Goal: Information Seeking & Learning: Understand process/instructions

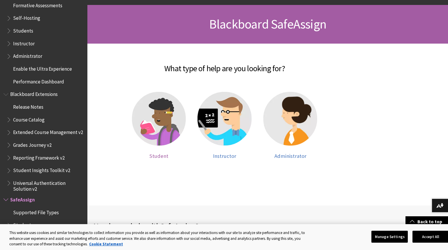
scroll to position [79, 0]
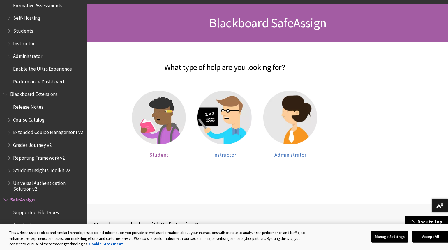
click at [167, 135] on img at bounding box center [159, 118] width 54 height 54
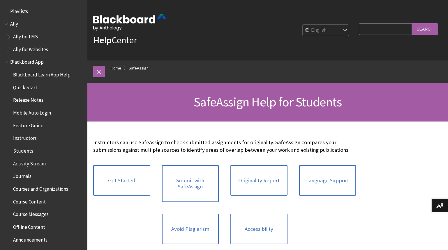
scroll to position [619, 0]
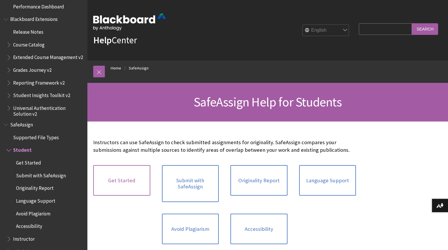
click at [121, 173] on link "Get Started" at bounding box center [121, 180] width 57 height 31
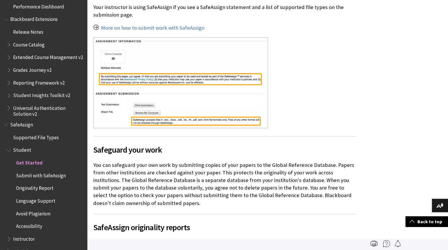
scroll to position [236, 0]
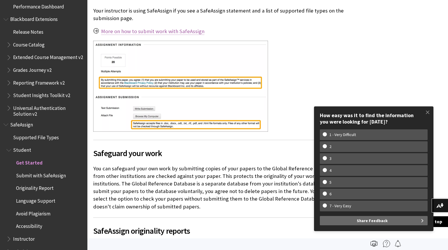
click at [158, 32] on link "More on how to submit work with SafeAssign" at bounding box center [152, 31] width 103 height 7
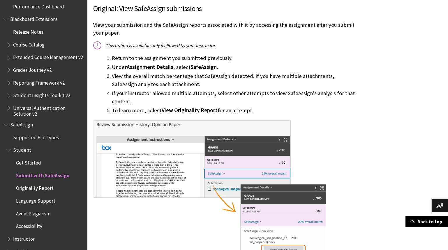
scroll to position [405, 0]
